Goal: Task Accomplishment & Management: Manage account settings

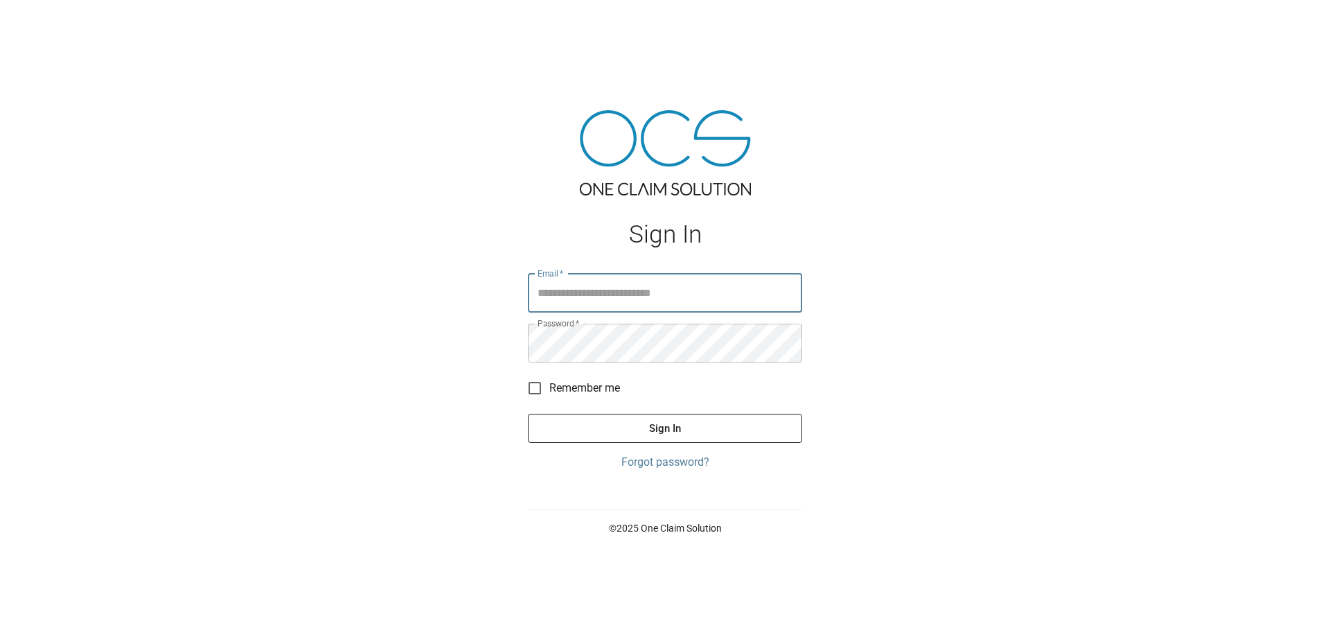
drag, startPoint x: 0, startPoint y: 0, endPoint x: 638, endPoint y: 288, distance: 700.0
click at [638, 288] on input "Email   *" at bounding box center [665, 293] width 274 height 39
type input "**********"
click at [528, 414] on button "Sign In" at bounding box center [665, 428] width 274 height 29
